Goal: Check status: Check status

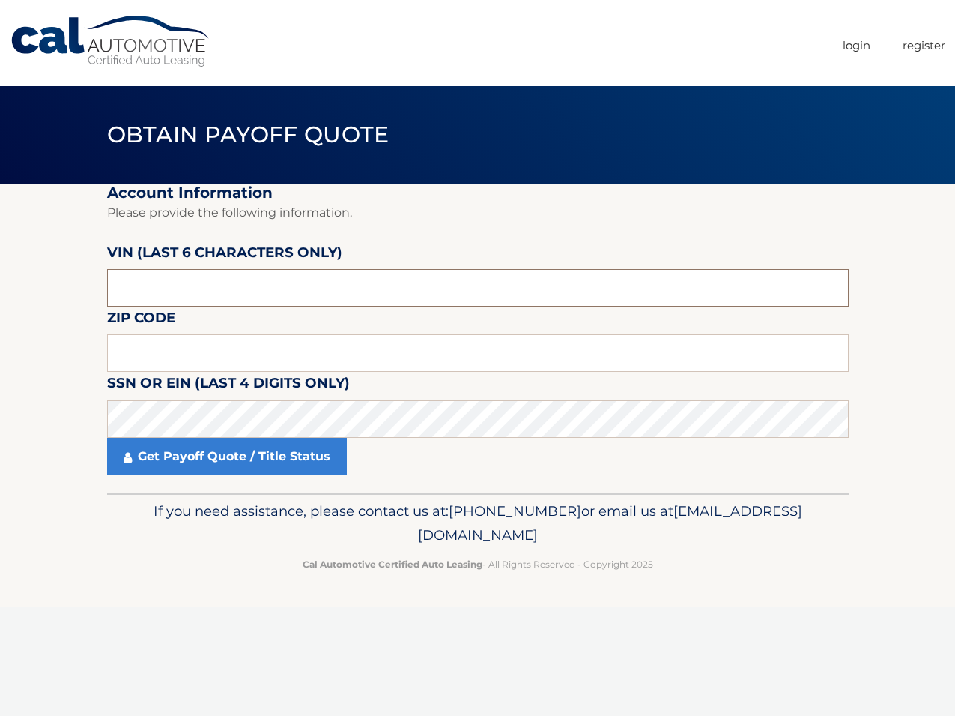
click at [167, 291] on input "text" at bounding box center [478, 287] width 742 height 37
type input "554660"
type input "10312"
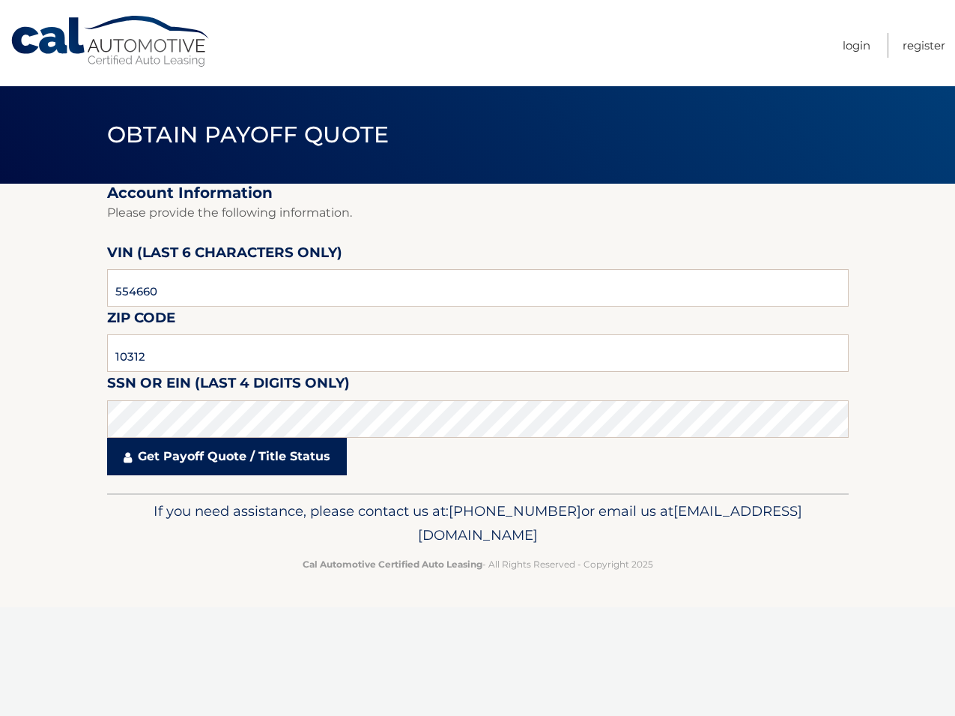
click at [190, 457] on link "Get Payoff Quote / Title Status" at bounding box center [227, 456] width 240 height 37
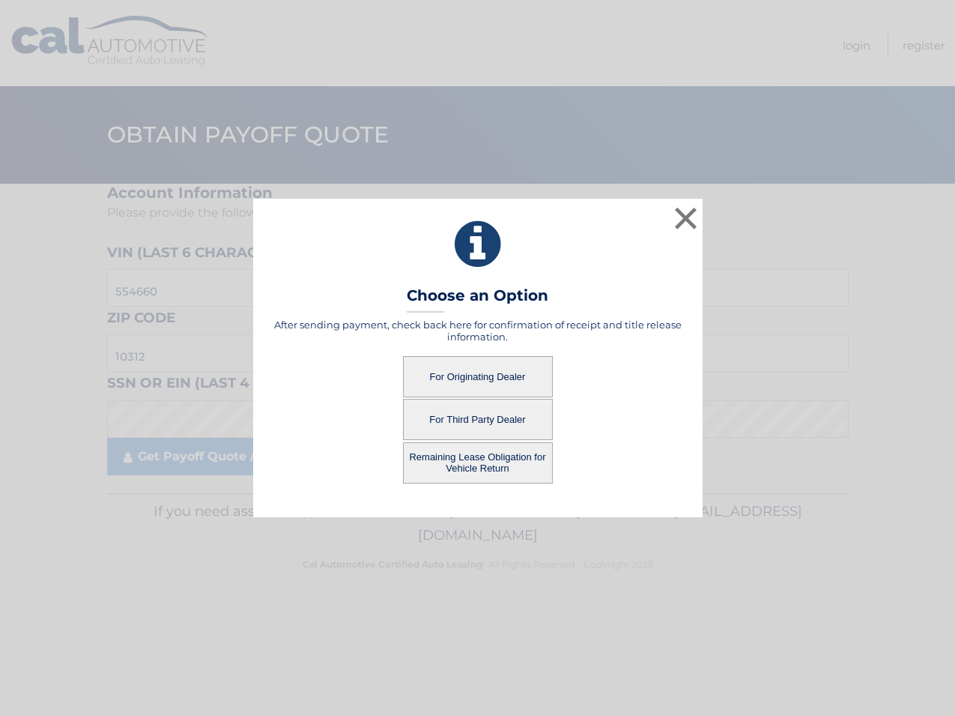
click at [490, 462] on button "Remaining Lease Obligation for Vehicle Return" at bounding box center [478, 462] width 150 height 41
click at [487, 462] on button "Remaining Lease Obligation for Vehicle Return" at bounding box center [478, 462] width 150 height 41
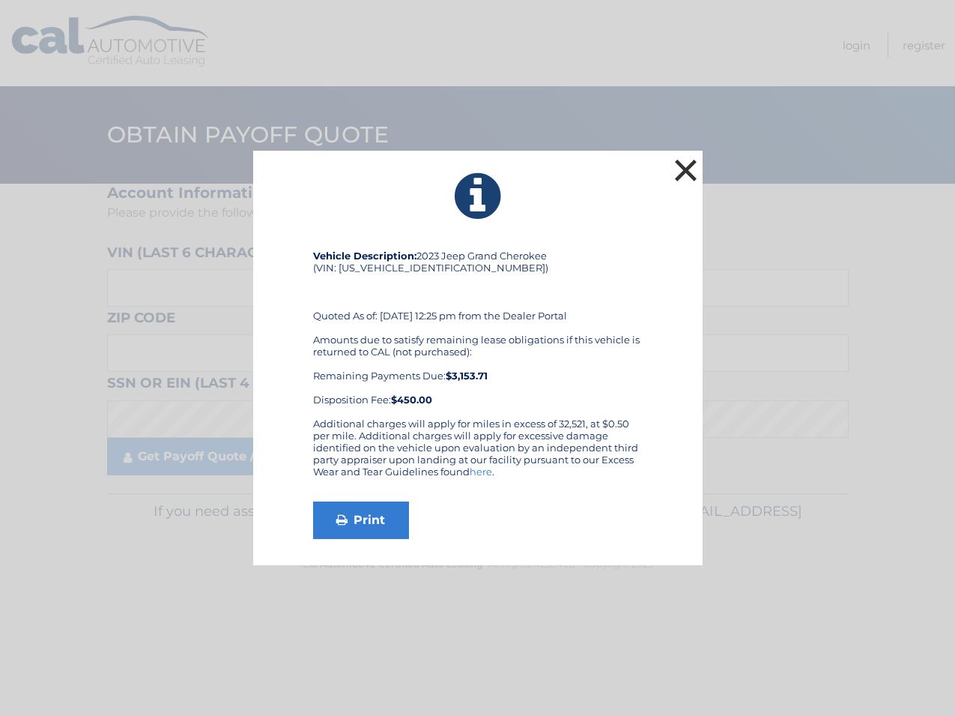
click at [697, 171] on button "×" at bounding box center [686, 170] width 30 height 30
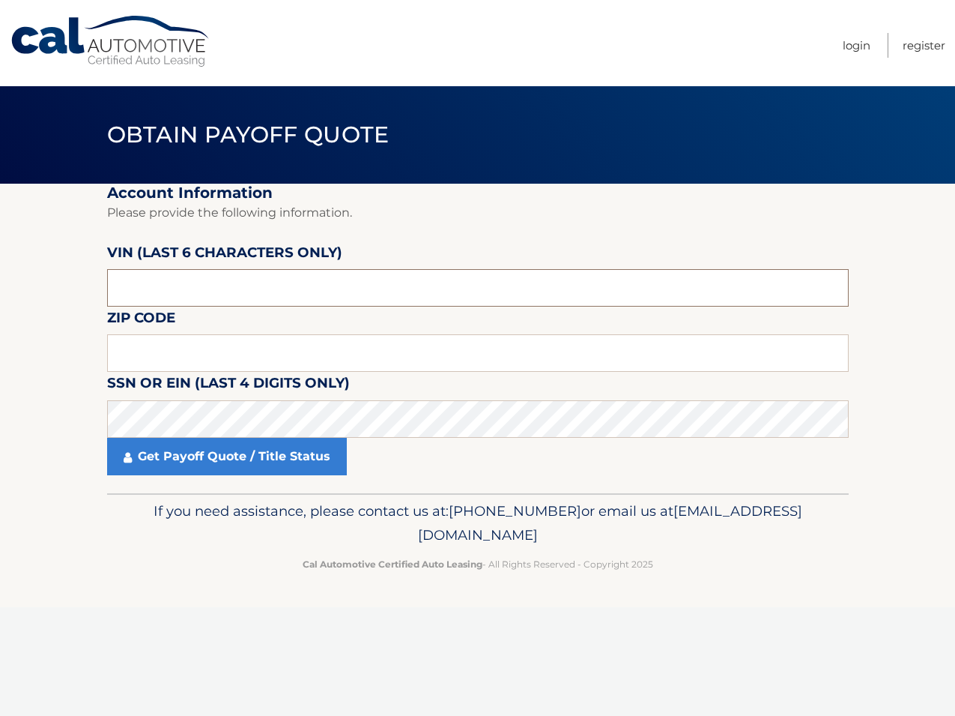
click at [177, 292] on input "text" at bounding box center [478, 287] width 742 height 37
type input "554660"
type input "10312"
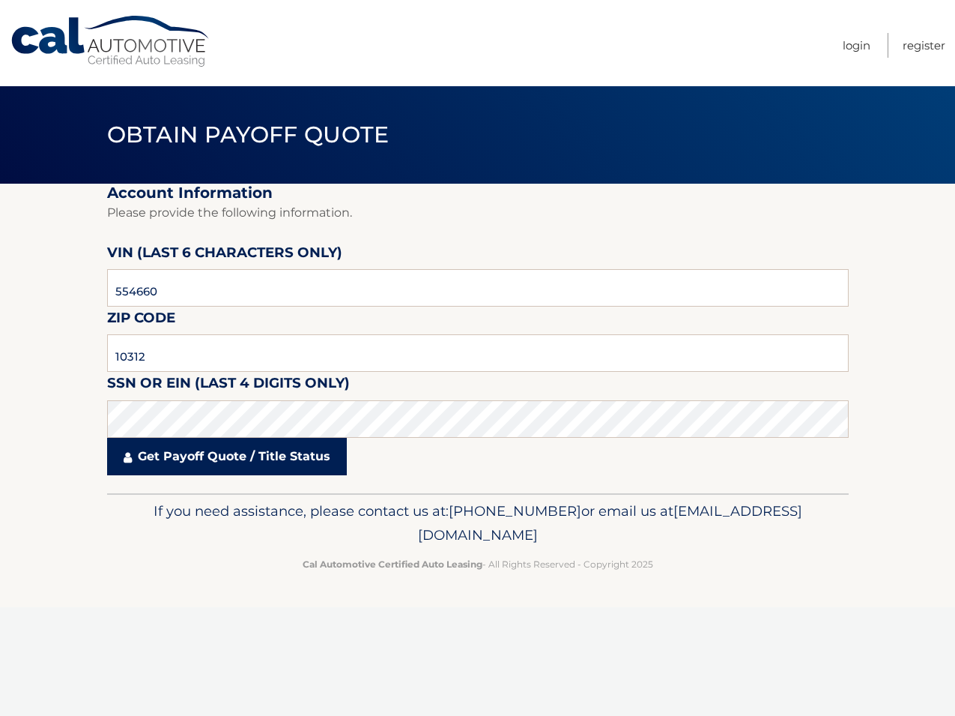
click at [229, 459] on link "Get Payoff Quote / Title Status" at bounding box center [227, 456] width 240 height 37
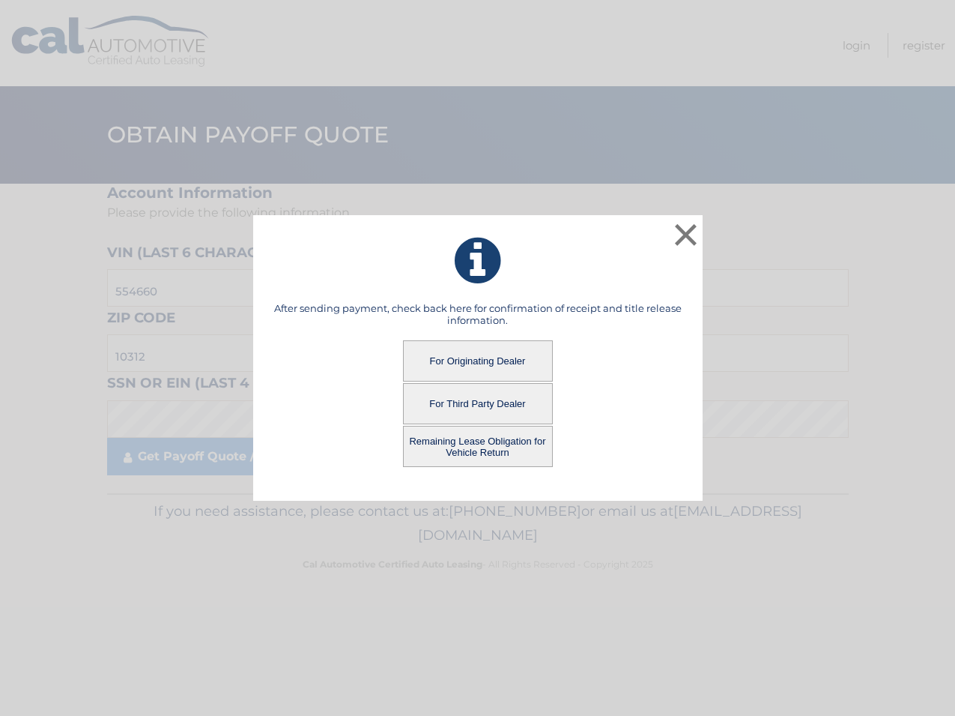
click at [483, 357] on button "For Originating Dealer" at bounding box center [478, 360] width 150 height 41
click at [479, 358] on button "For Originating Dealer" at bounding box center [478, 360] width 150 height 41
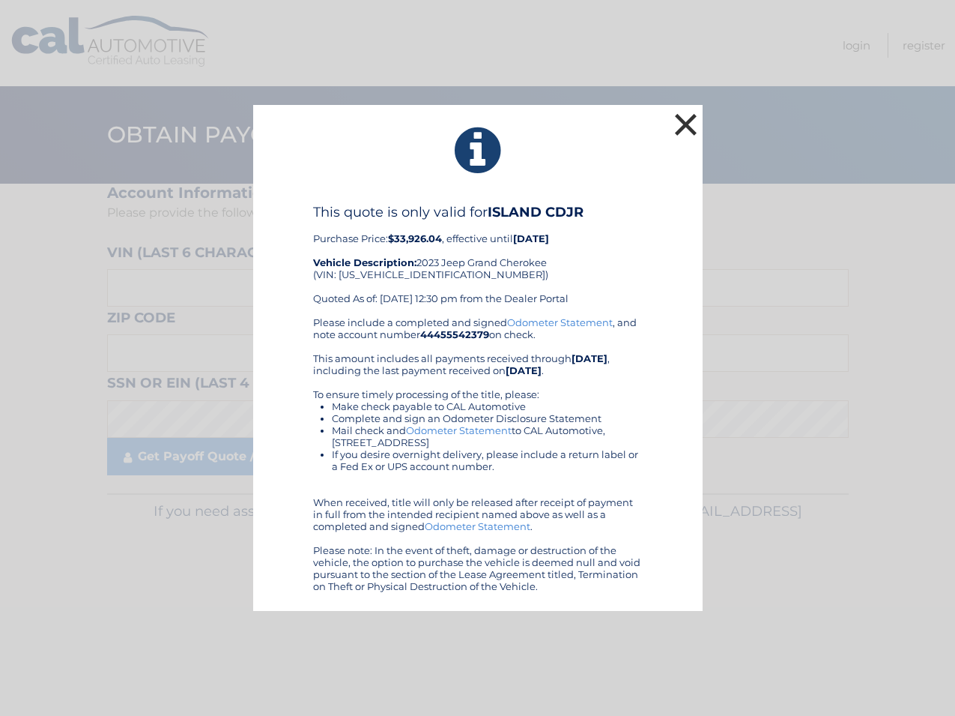
click at [695, 122] on button "×" at bounding box center [686, 124] width 30 height 30
